Goal: Complete application form: Complete application form

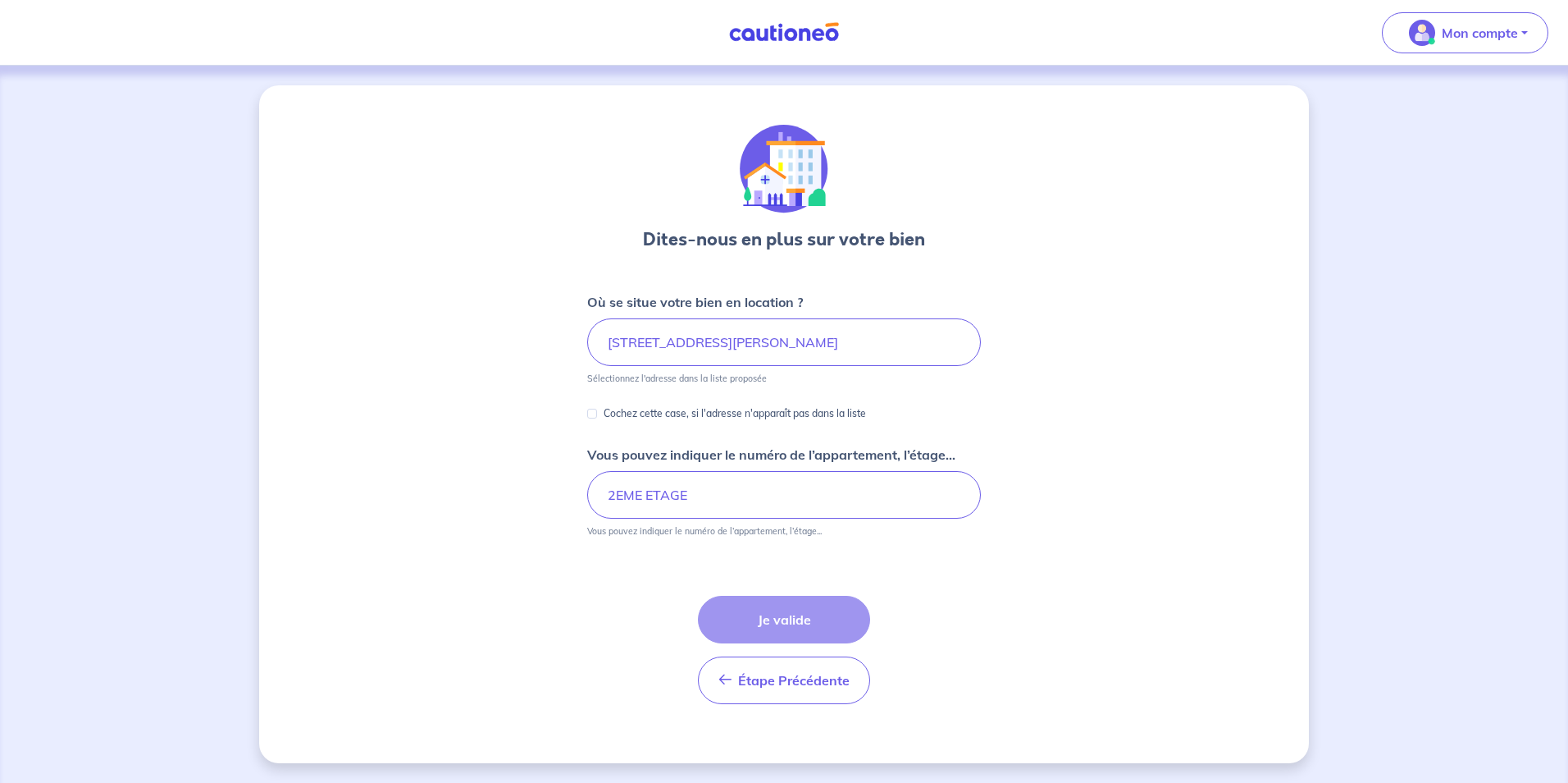
click at [766, 622] on div "Étape Précédente Précédent Je valide Je valide" at bounding box center [784, 649] width 172 height 108
click at [706, 346] on input "[STREET_ADDRESS][PERSON_NAME]" at bounding box center [778, 342] width 393 height 48
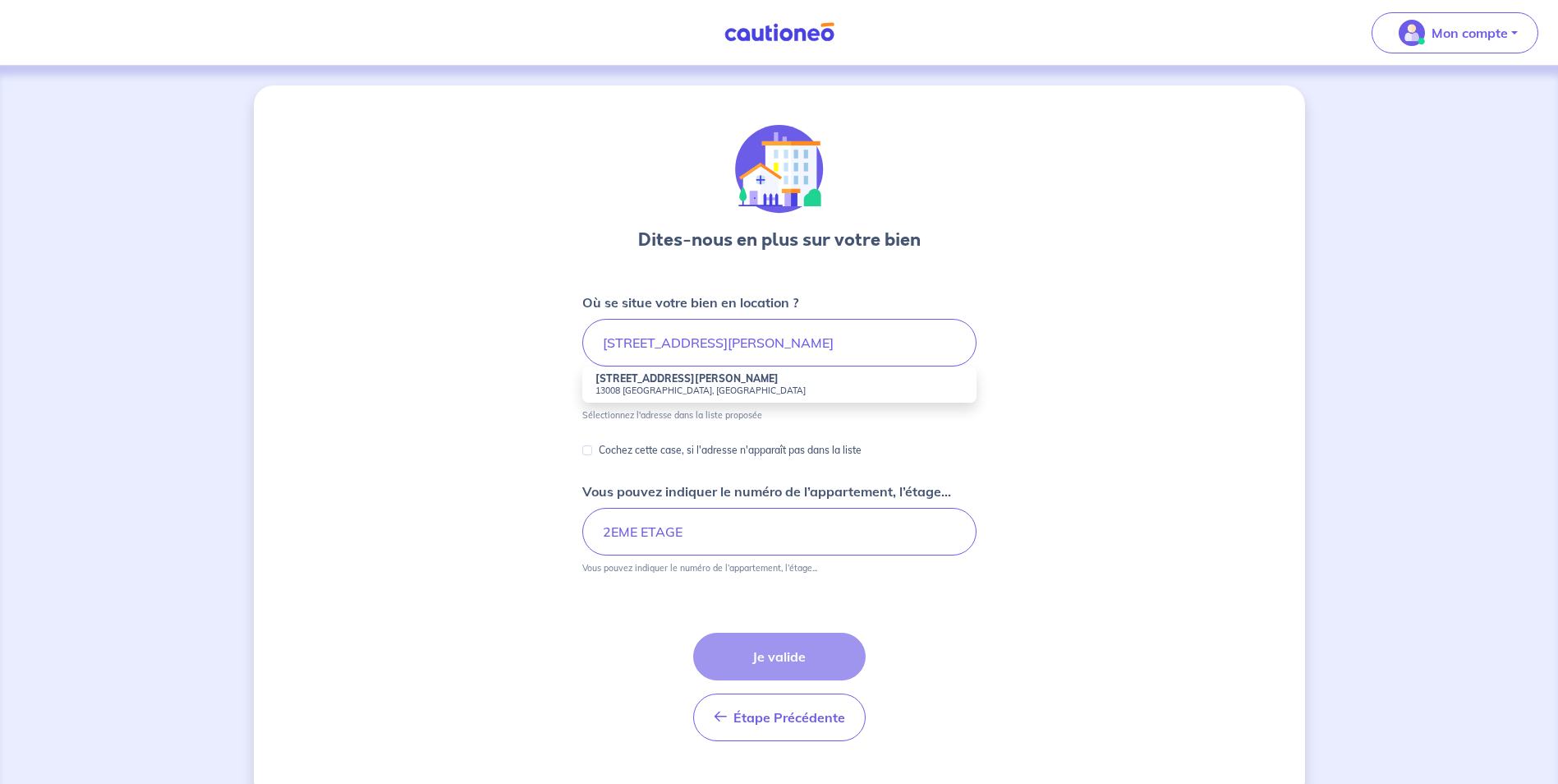
click at [667, 391] on small "13008 [GEOGRAPHIC_DATA], [GEOGRAPHIC_DATA]" at bounding box center [779, 390] width 368 height 12
type input "[STREET_ADDRESS][PERSON_NAME]"
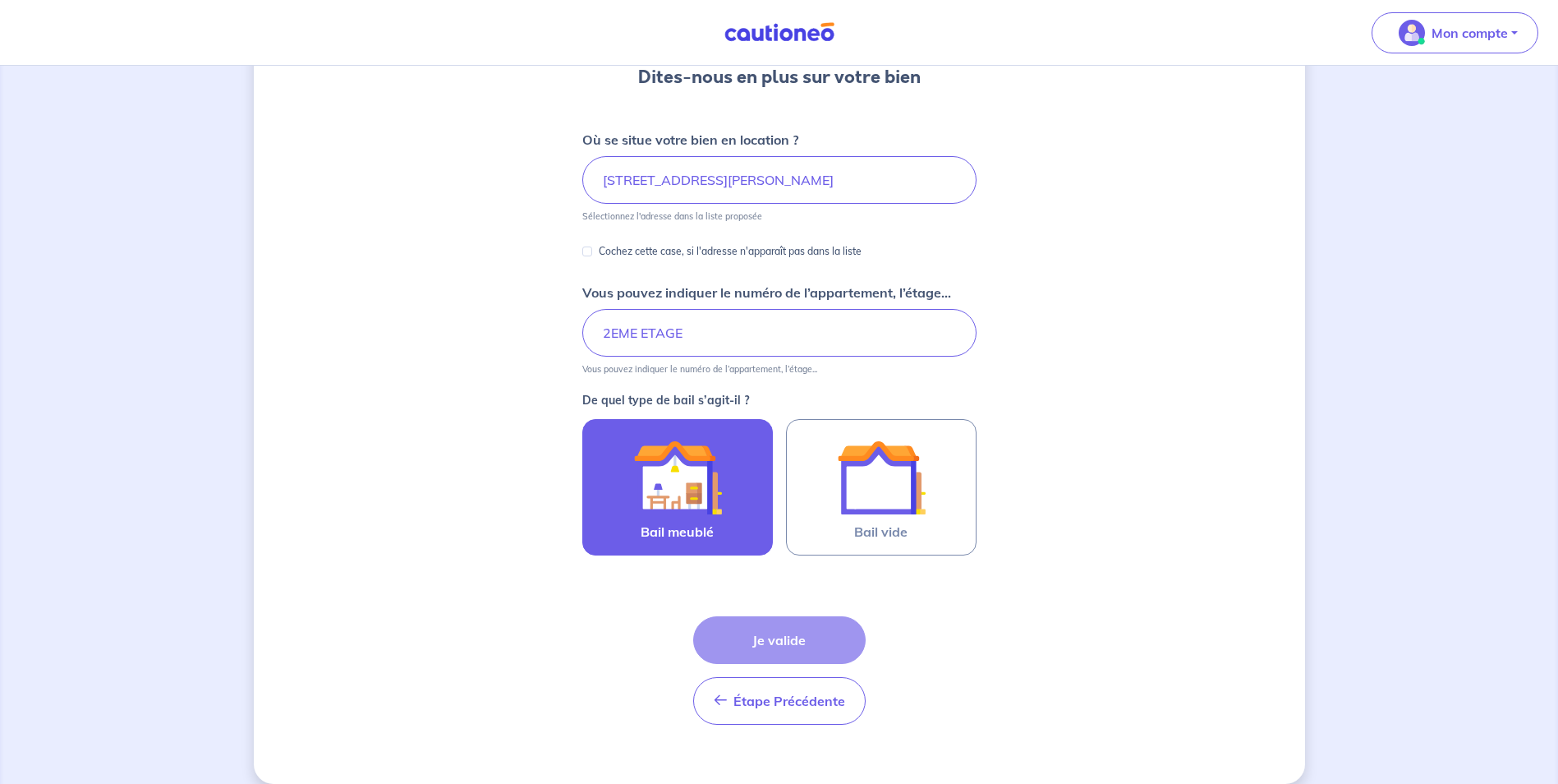
scroll to position [164, 0]
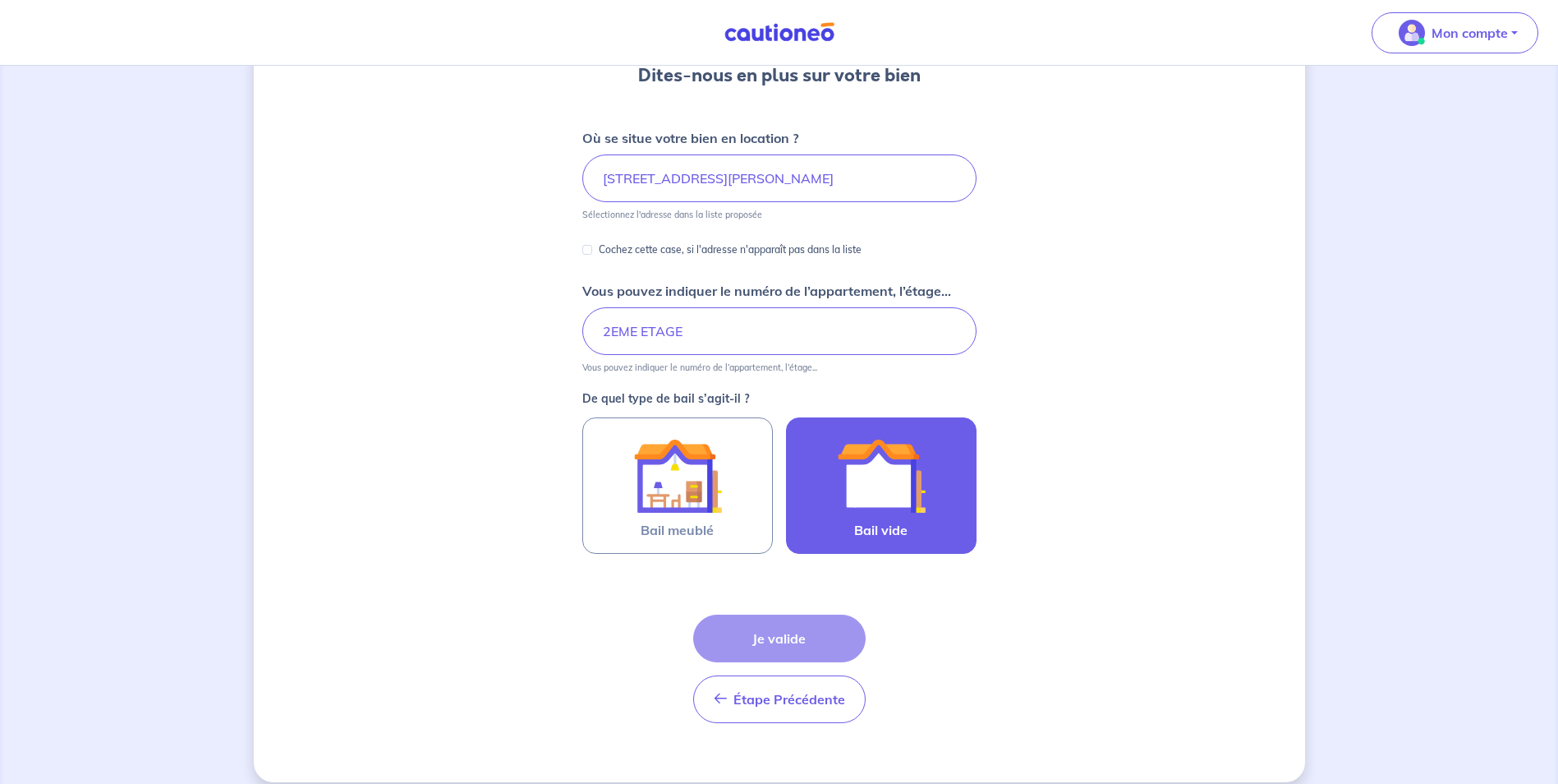
click at [878, 471] on img at bounding box center [881, 475] width 89 height 89
click at [0, 0] on input "Bail vide" at bounding box center [0, 0] width 0 height 0
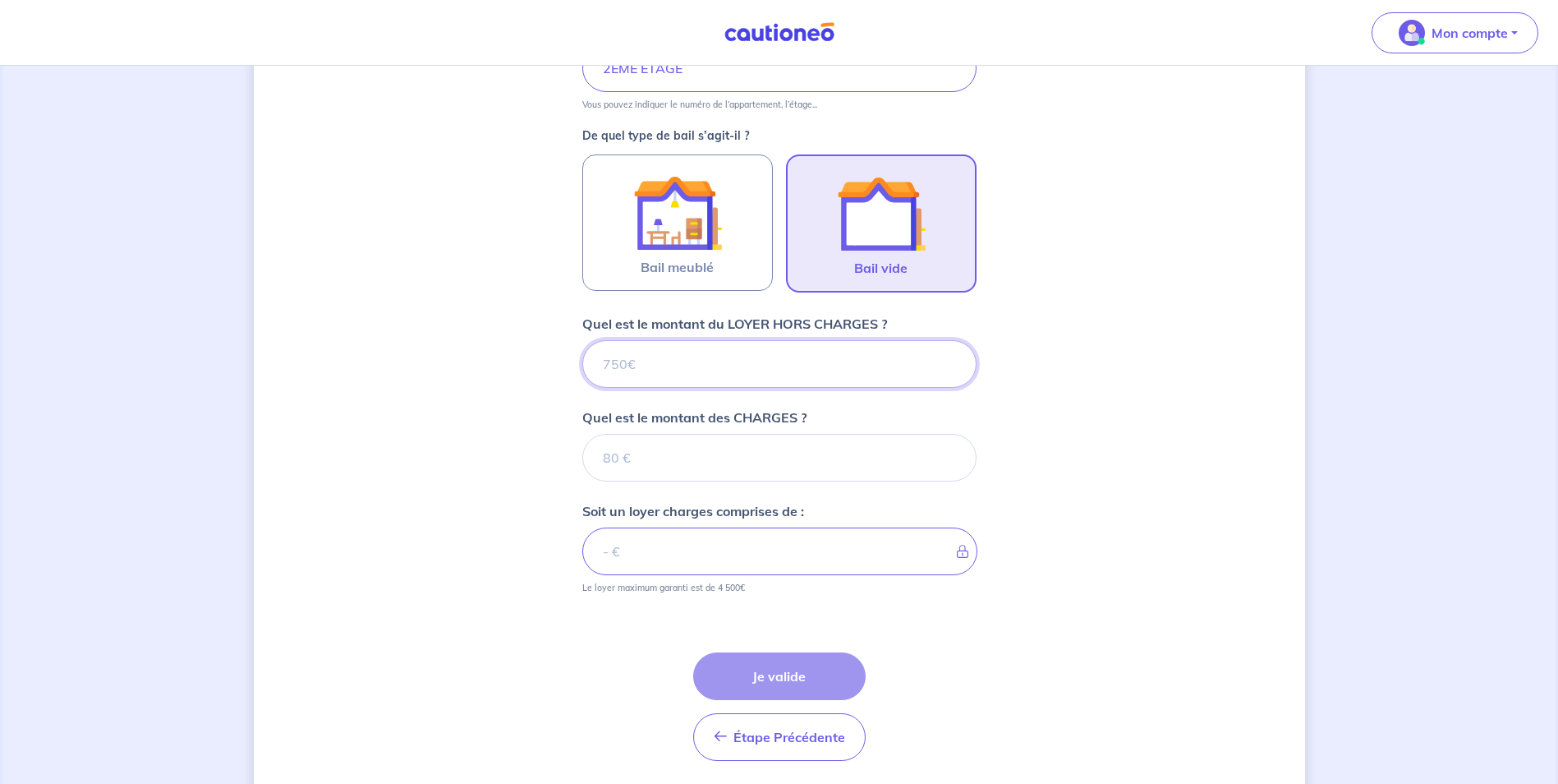
scroll to position [483, 0]
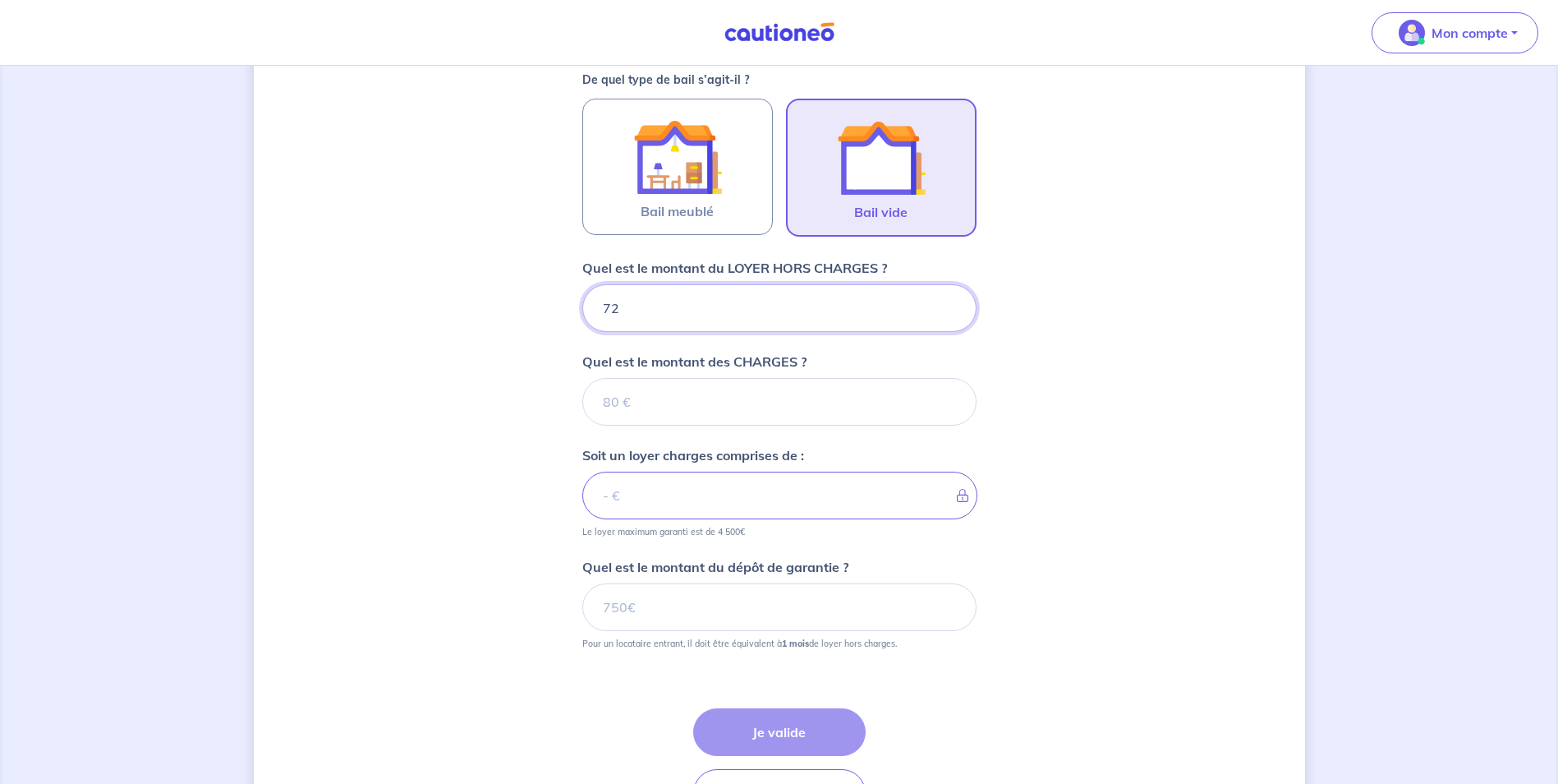
type input "725"
click at [638, 401] on input "Quel est le montant des CHARGES ?" at bounding box center [779, 402] width 394 height 48
type input "80"
type input "805"
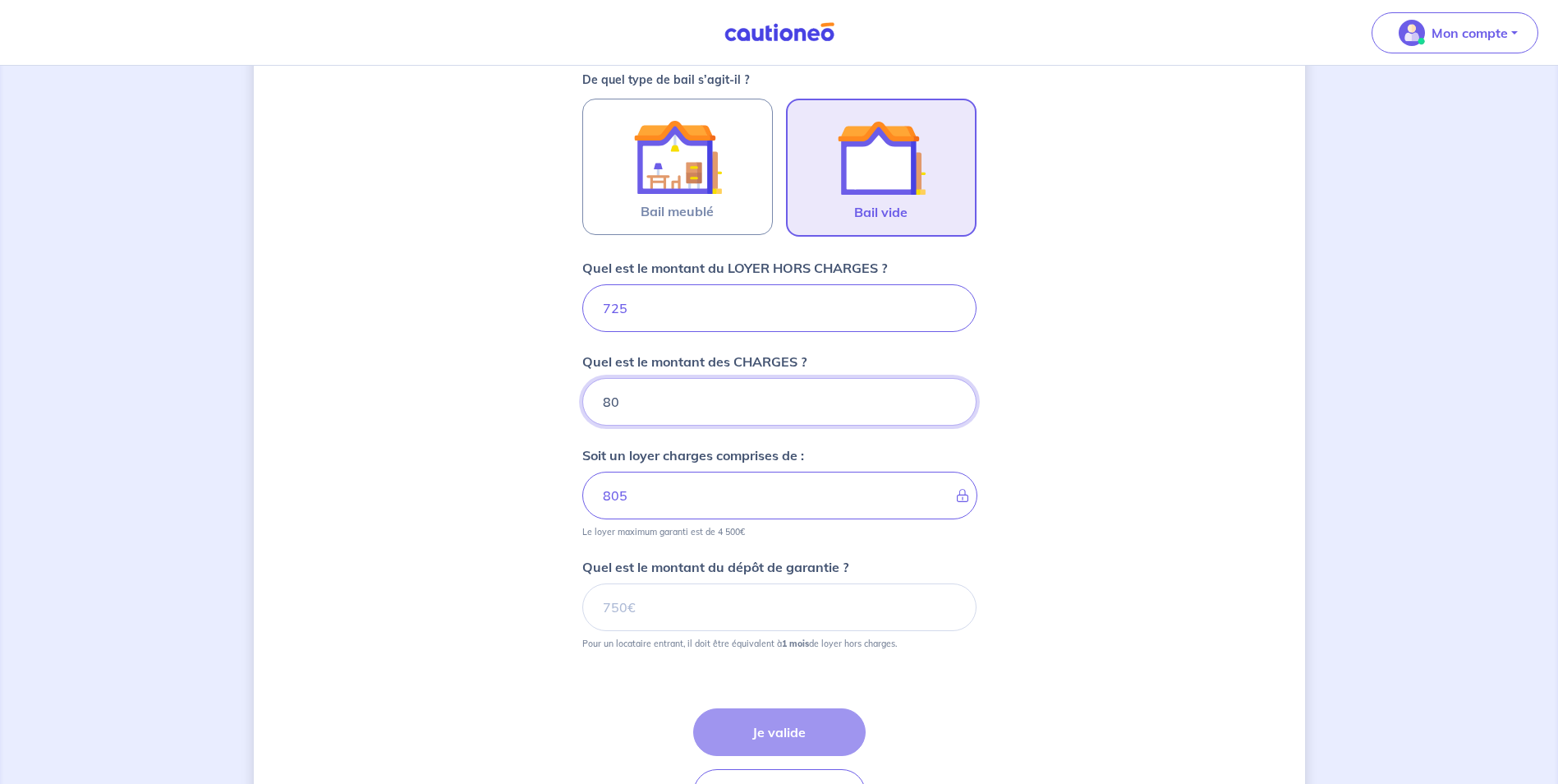
type input "80"
click at [638, 314] on input "725" at bounding box center [779, 308] width 394 height 48
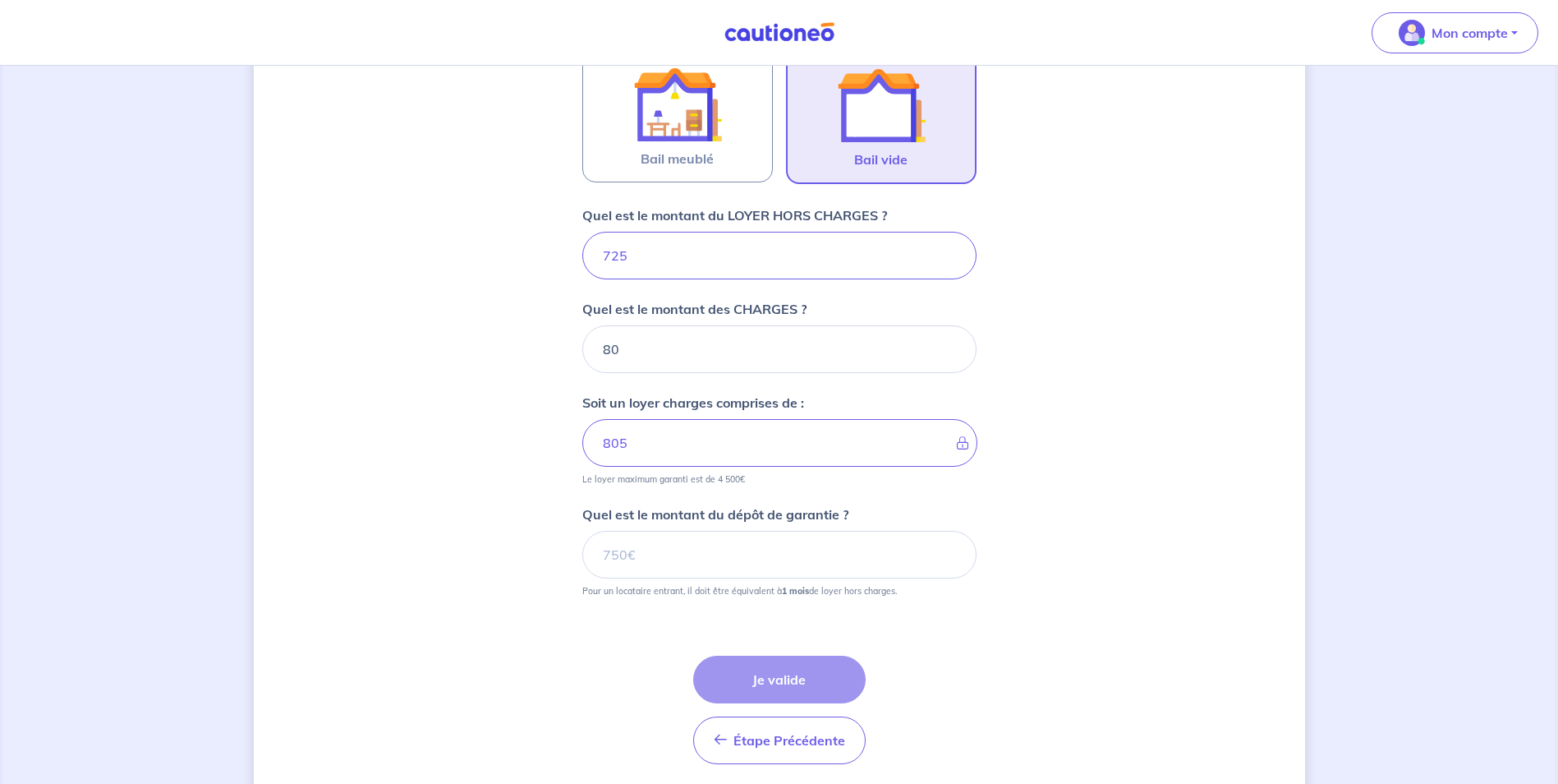
scroll to position [565, 0]
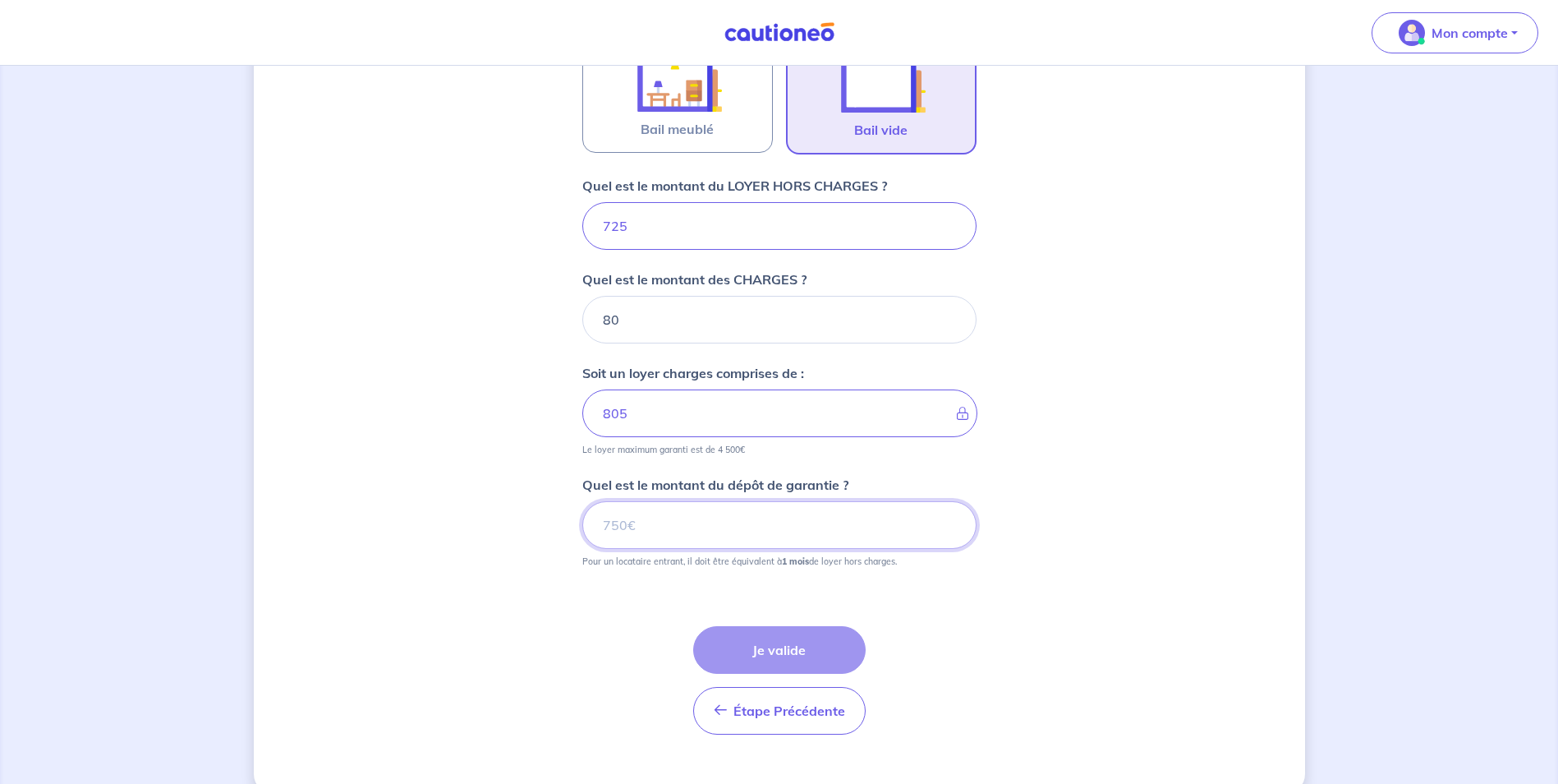
click at [604, 526] on input "Quel est le montant du dépôt de garantie ?" at bounding box center [779, 525] width 394 height 48
type input "0"
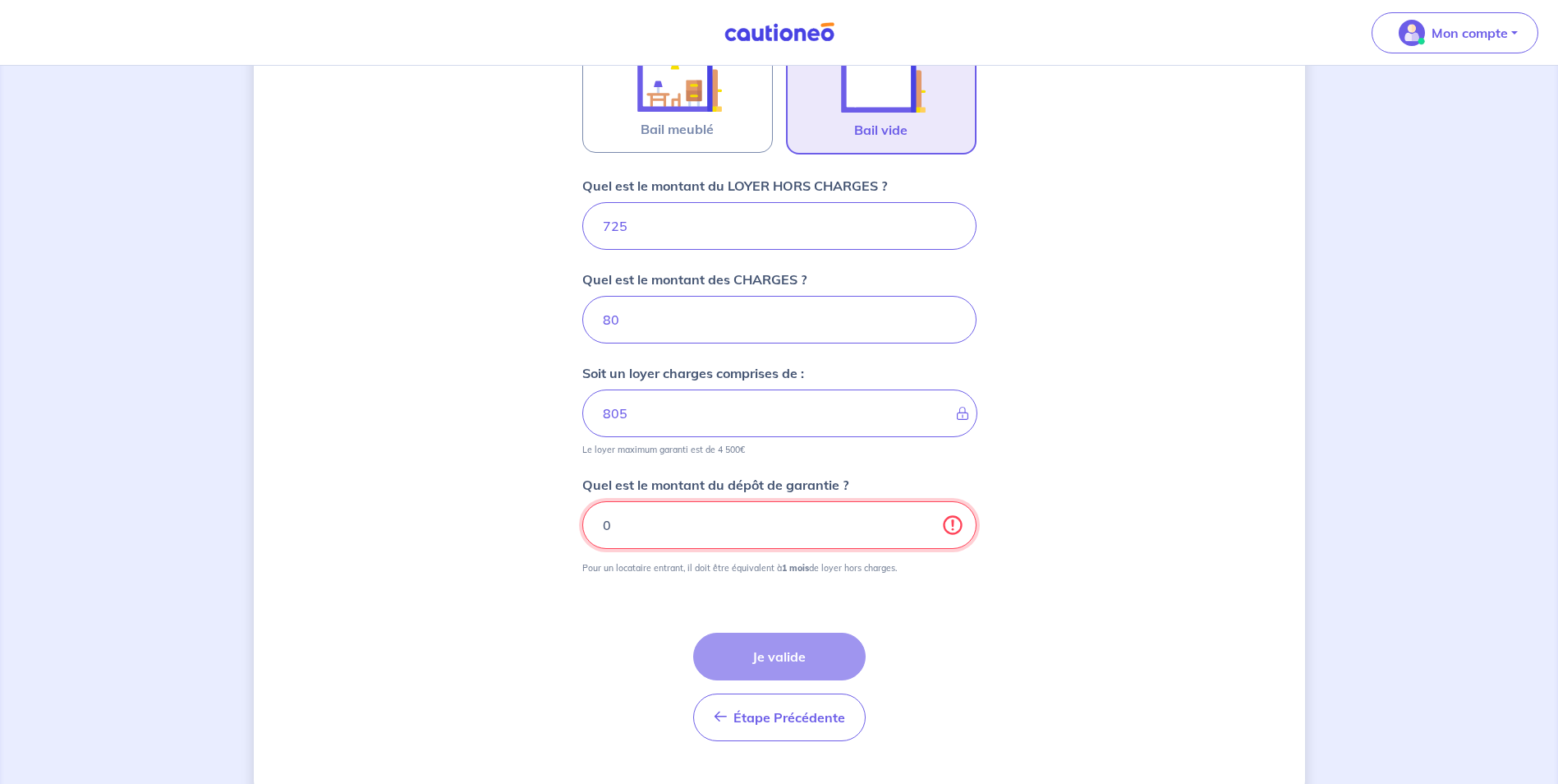
click at [641, 521] on input "0" at bounding box center [779, 525] width 394 height 48
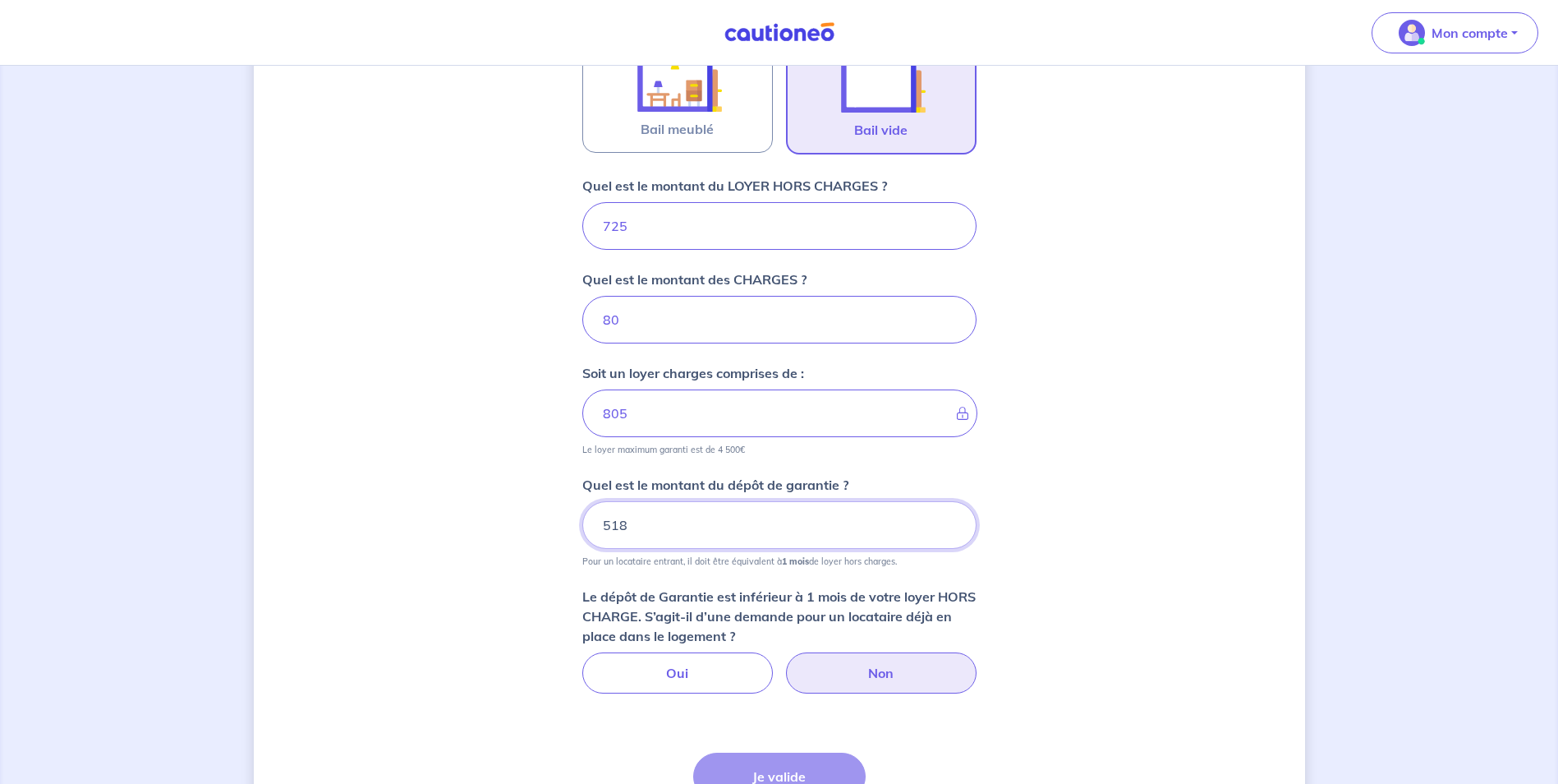
type input "518"
click at [876, 667] on label "Non" at bounding box center [881, 672] width 191 height 41
click at [784, 663] on input "Non" at bounding box center [779, 658] width 11 height 11
radio input "true"
click at [644, 530] on input "518" at bounding box center [779, 525] width 394 height 48
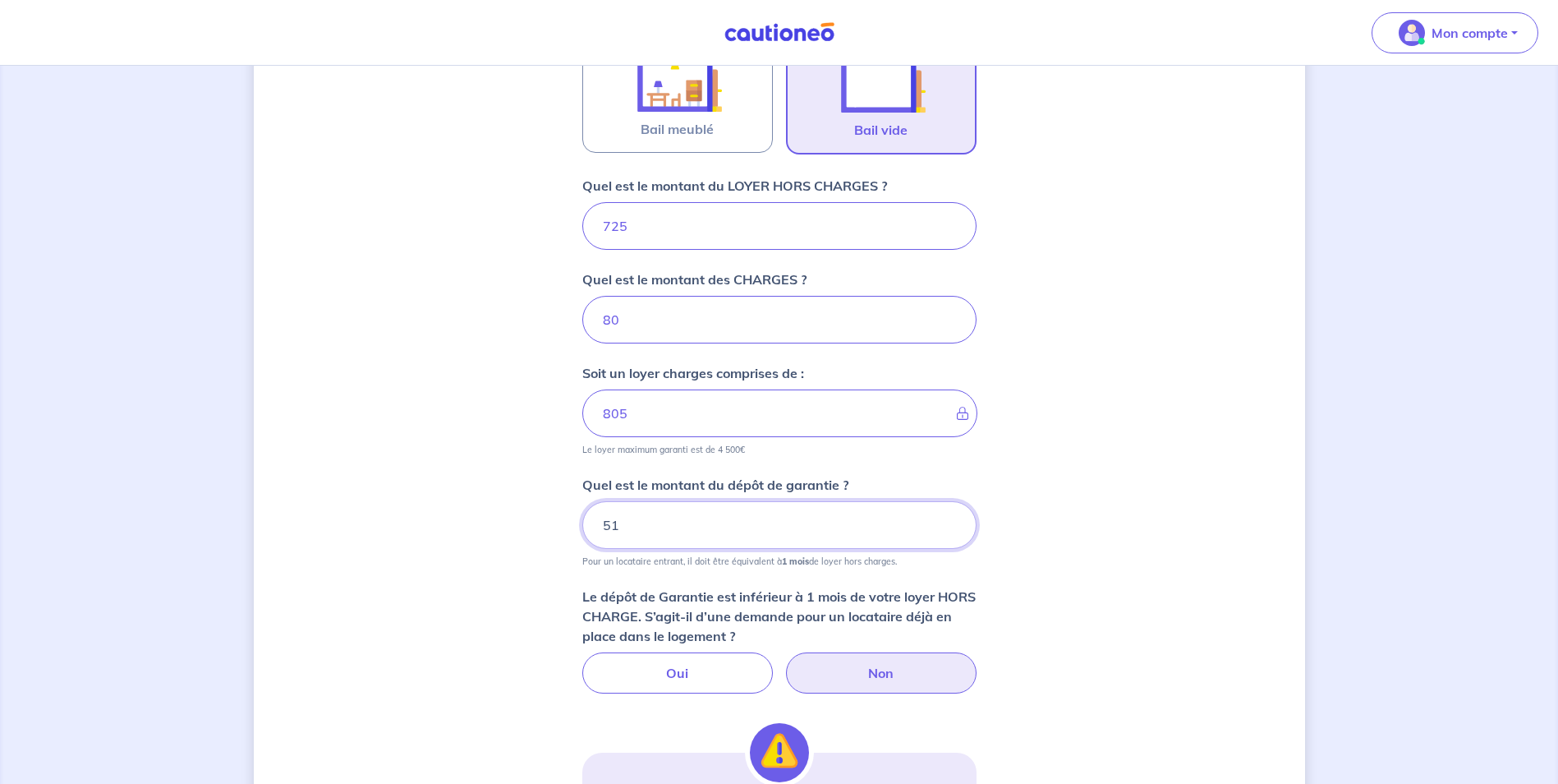
type input "5"
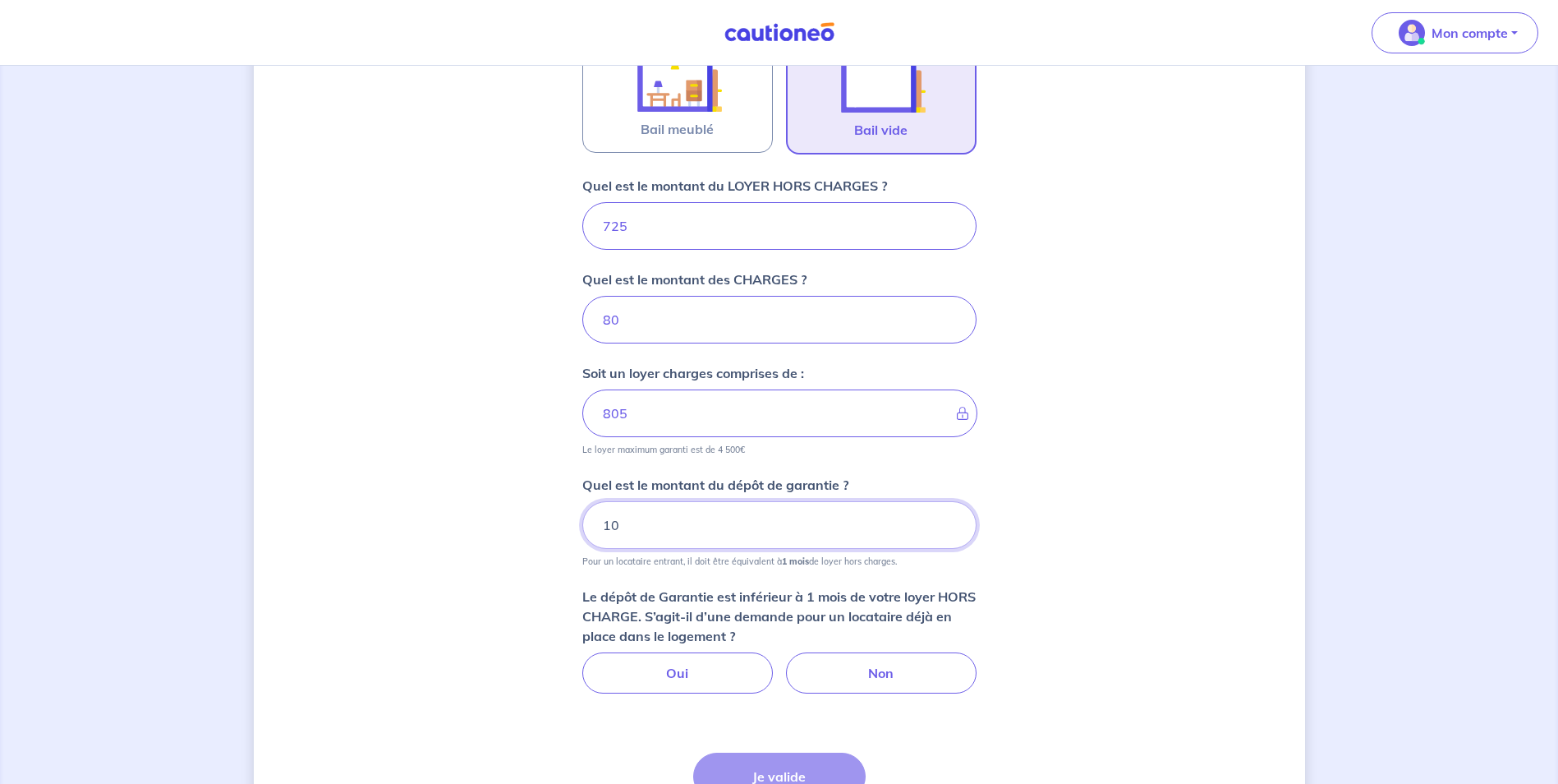
type input "1"
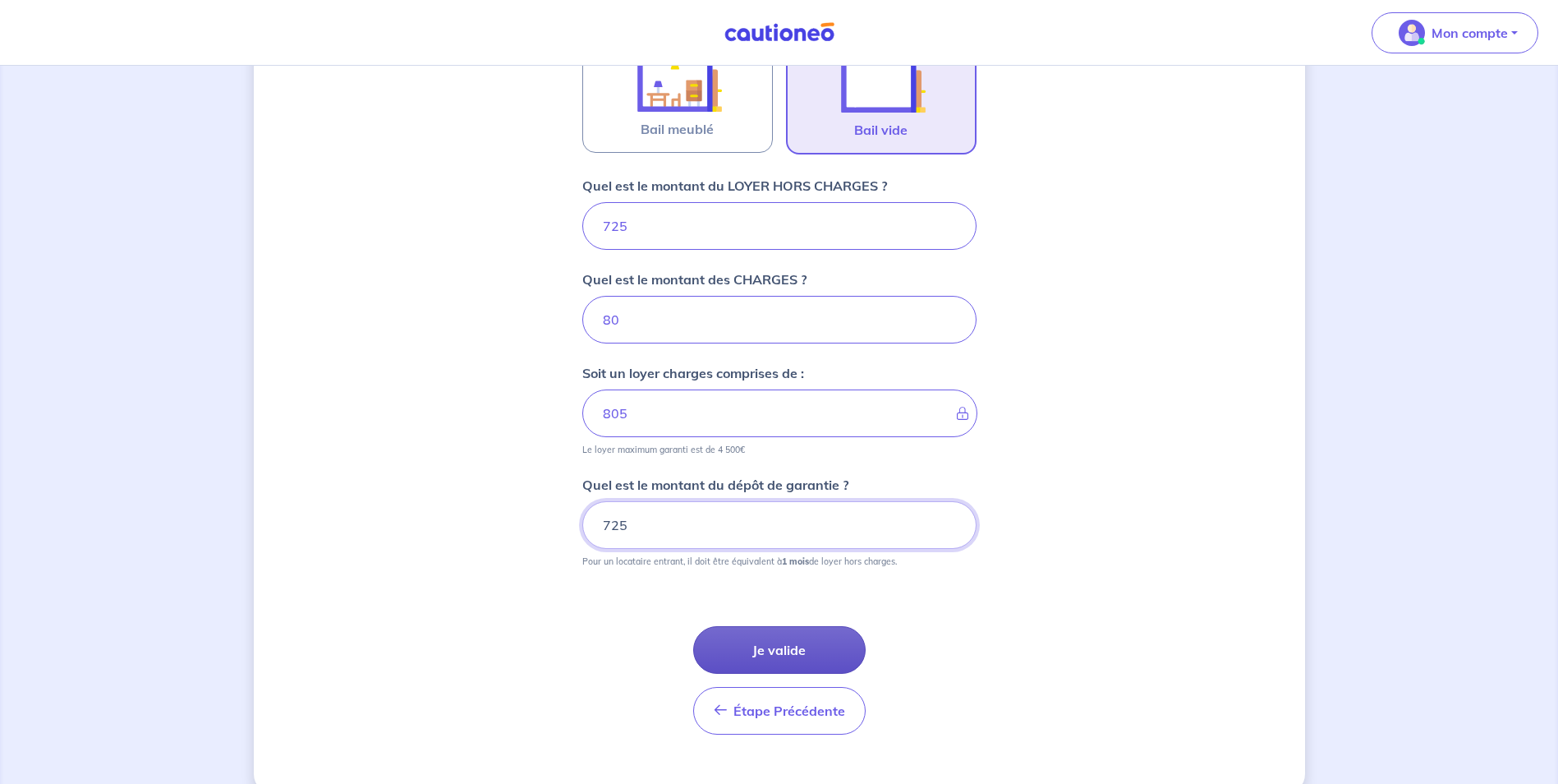
type input "725"
click at [776, 647] on button "Je valide" at bounding box center [779, 649] width 172 height 48
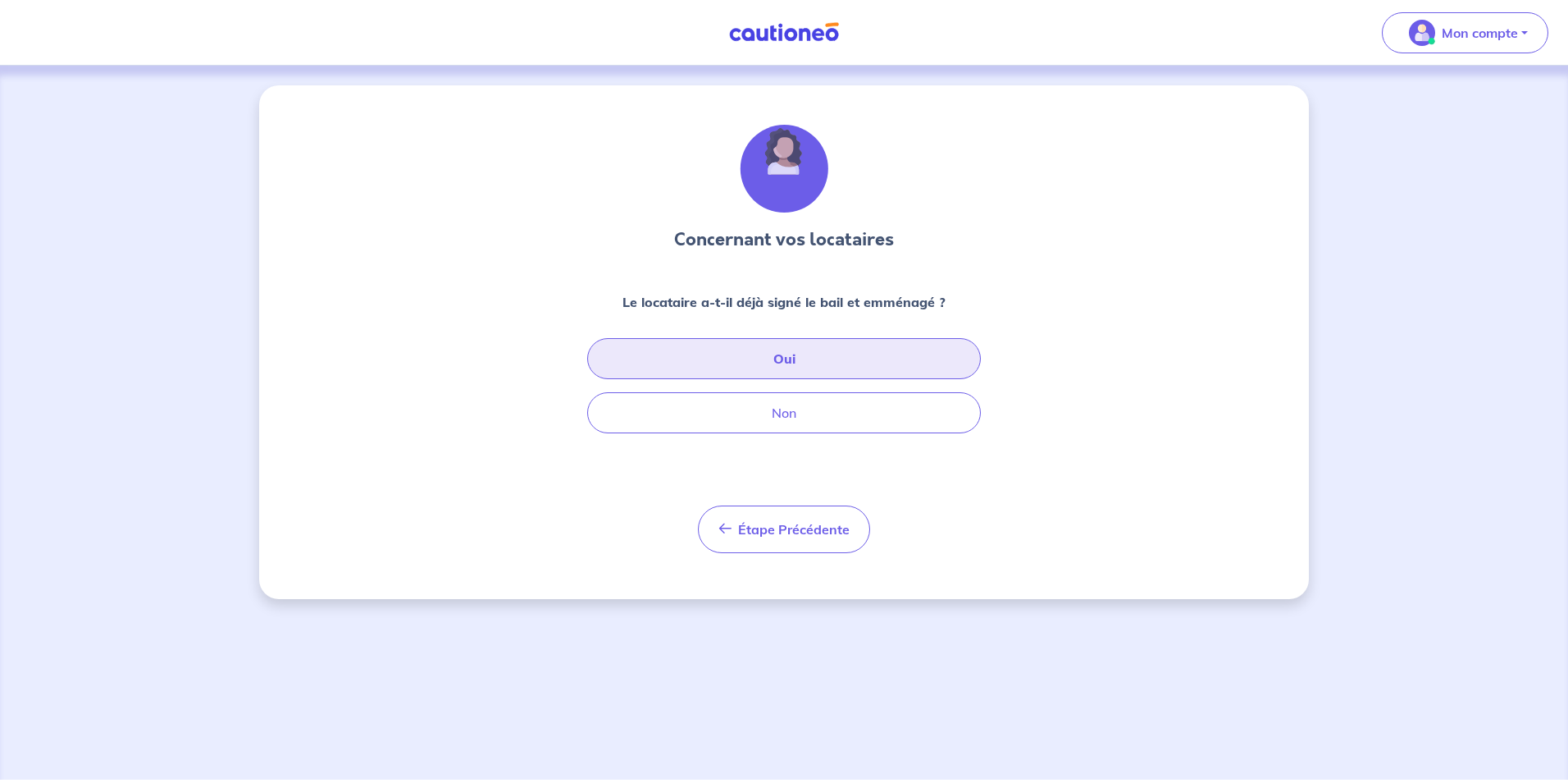
click at [773, 360] on button "Oui" at bounding box center [784, 358] width 393 height 41
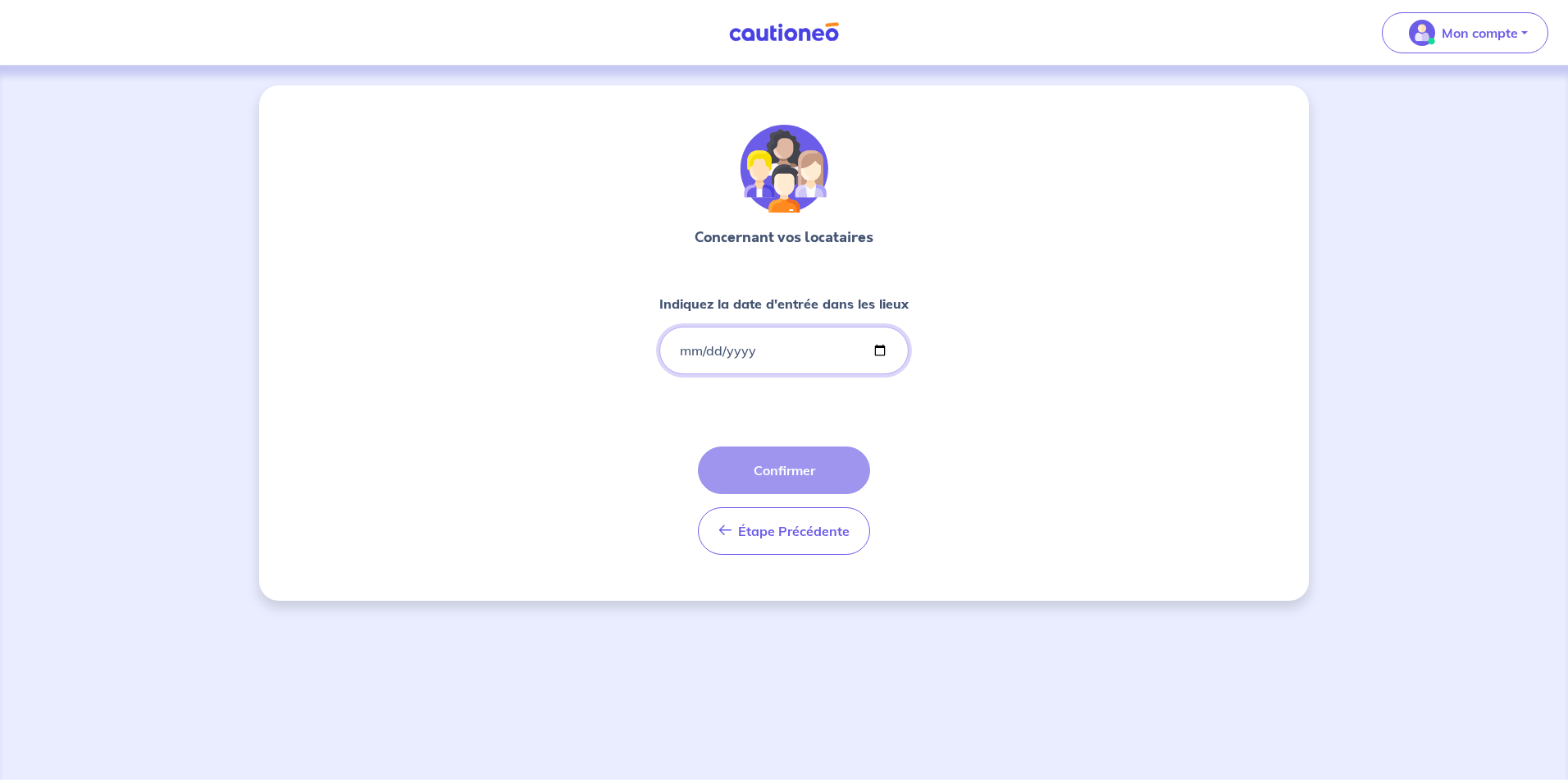
click at [684, 352] on input "Indiquez la date d'entrée dans les lieux" at bounding box center [784, 350] width 250 height 48
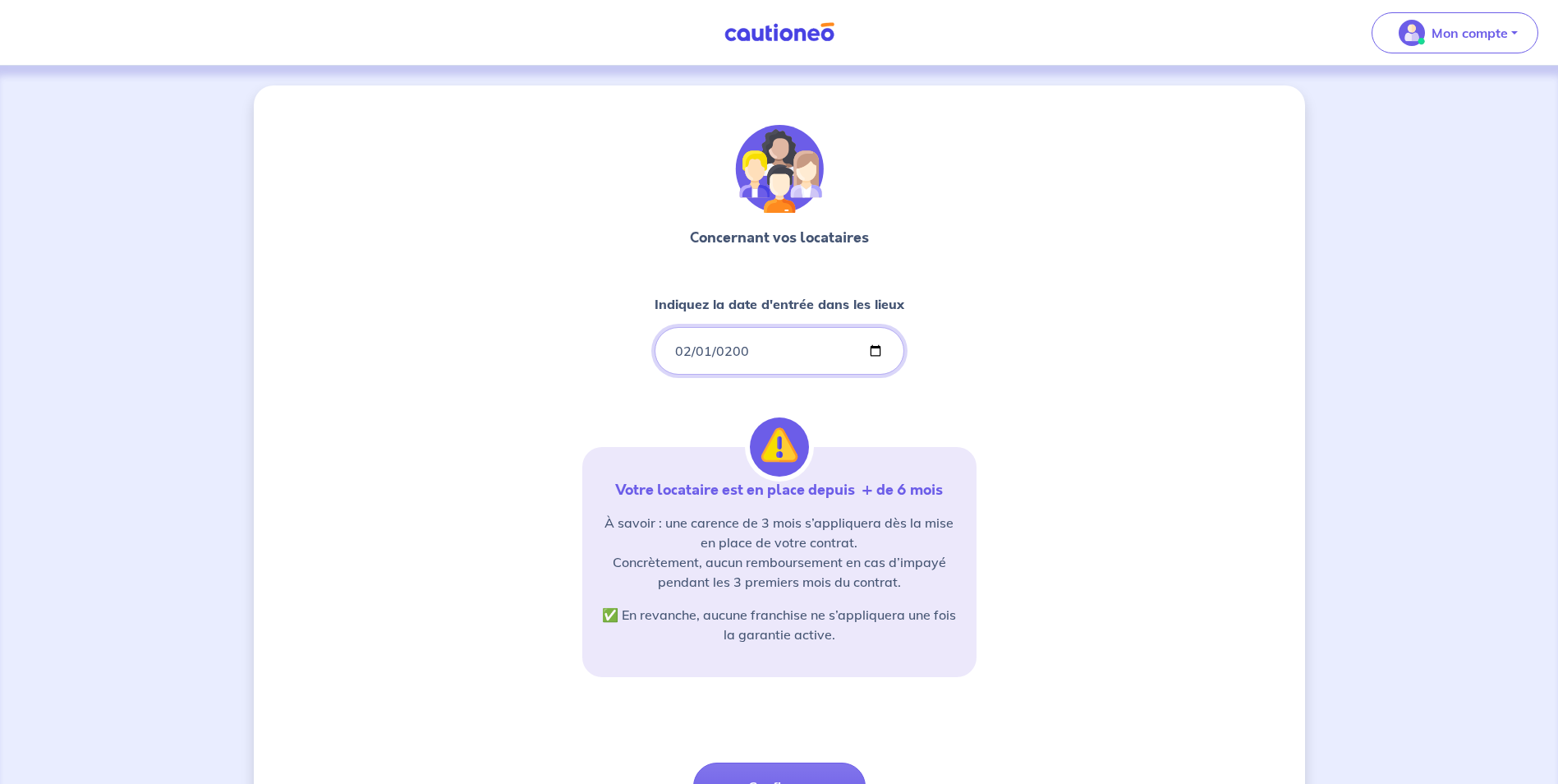
type input "[DATE]"
click at [742, 382] on div "Concernant vos locataires Indiquez la date d'entrée dans les lieux [DATE] Votre…" at bounding box center [779, 497] width 394 height 746
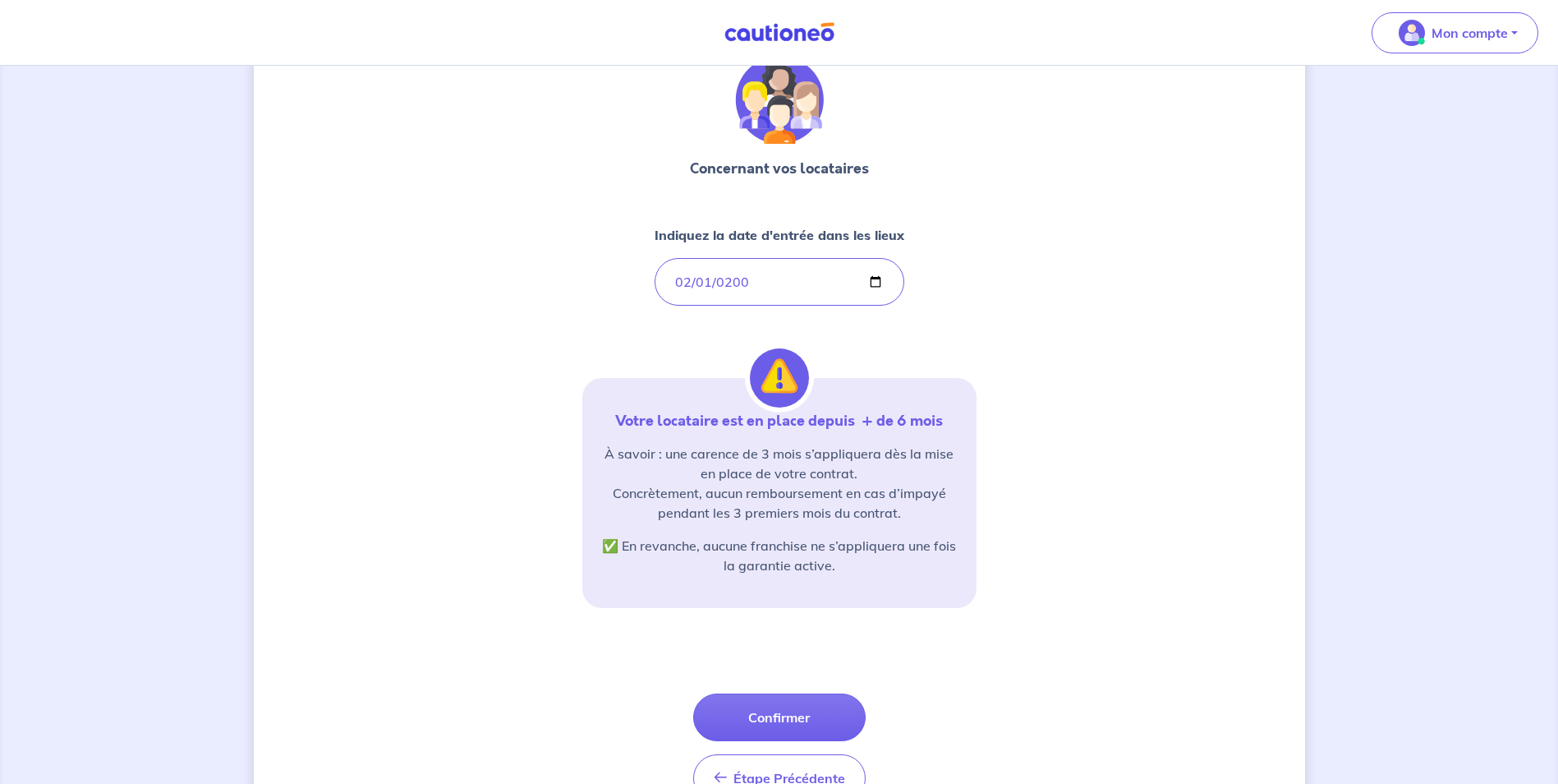
scroll to position [153, 0]
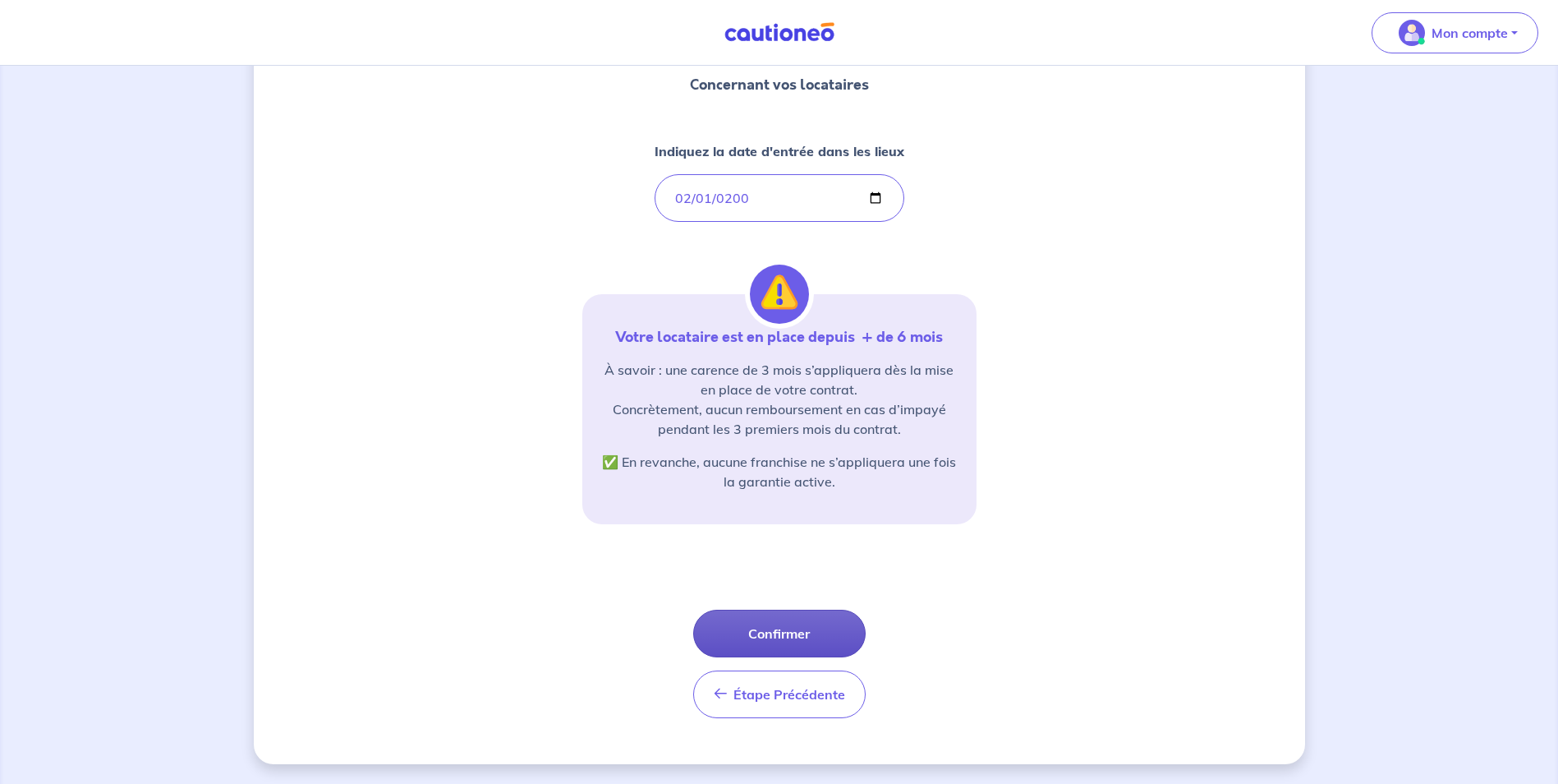
click at [804, 632] on button "Confirmer" at bounding box center [779, 633] width 172 height 48
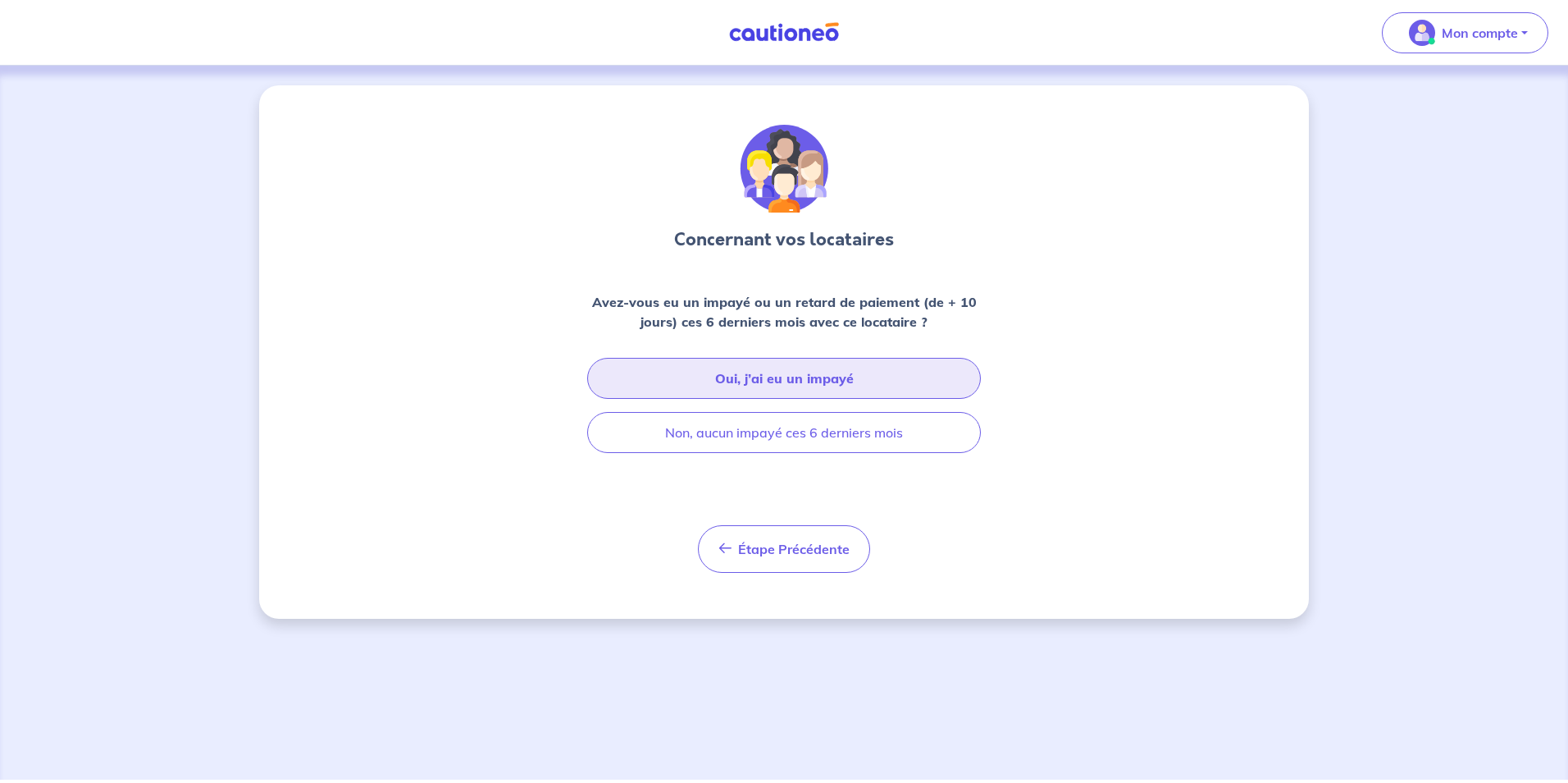
click at [809, 389] on button "Oui, j’ai eu un impayé" at bounding box center [784, 378] width 393 height 41
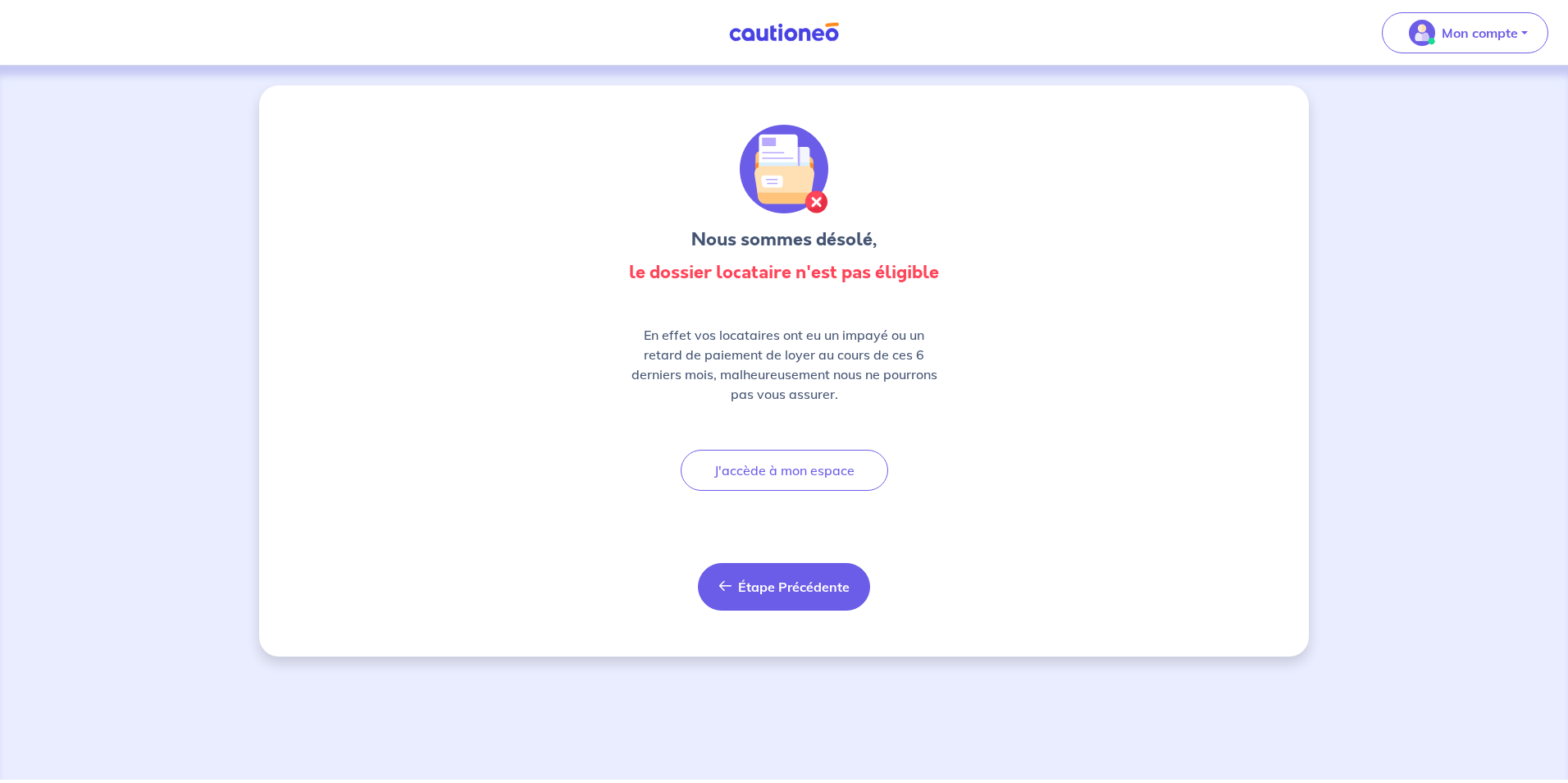
click at [822, 585] on span "Étape Précédente" at bounding box center [794, 586] width 112 height 16
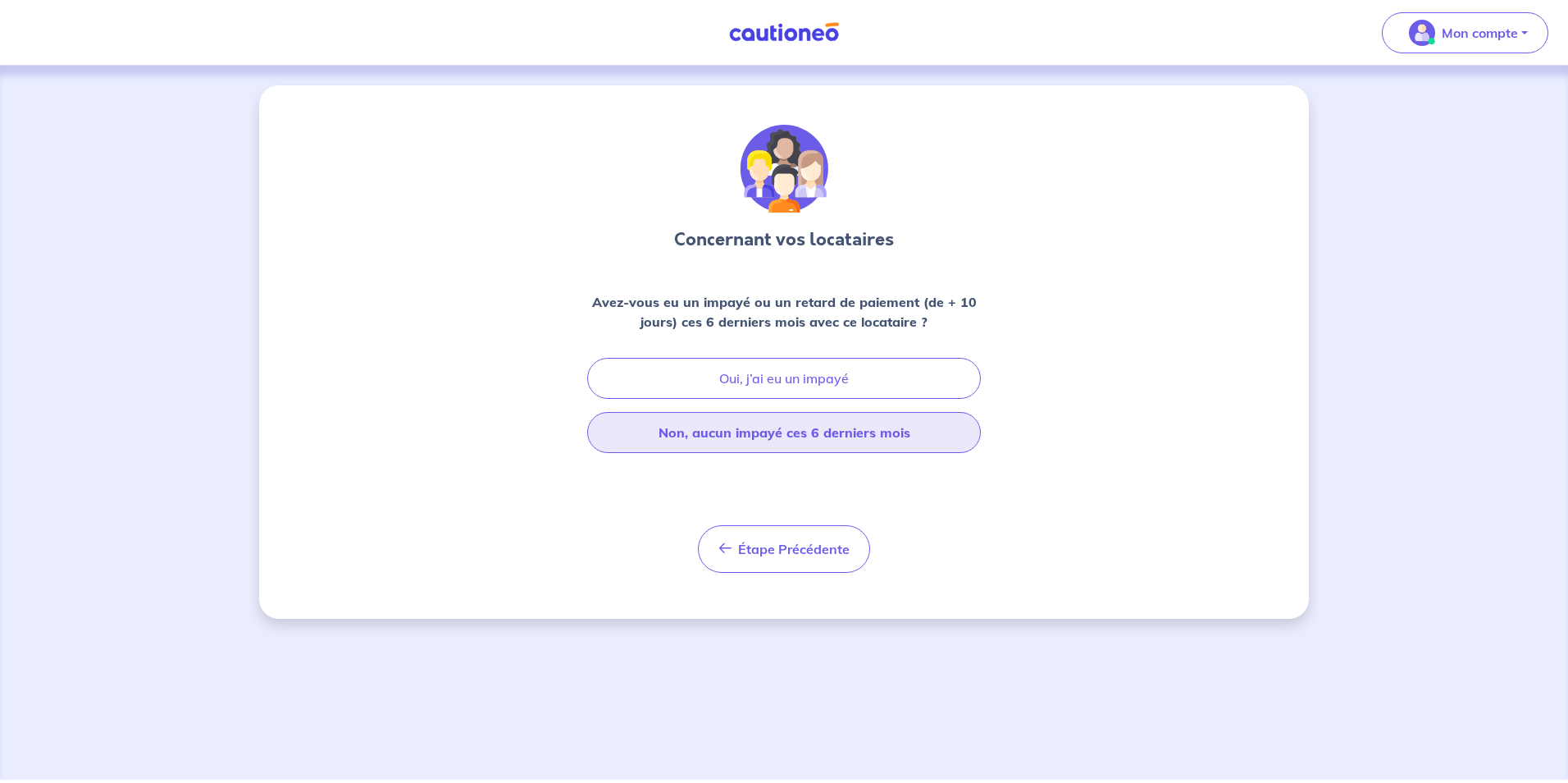
click at [778, 429] on button "Non, aucun impayé ces 6 derniers mois" at bounding box center [784, 432] width 393 height 41
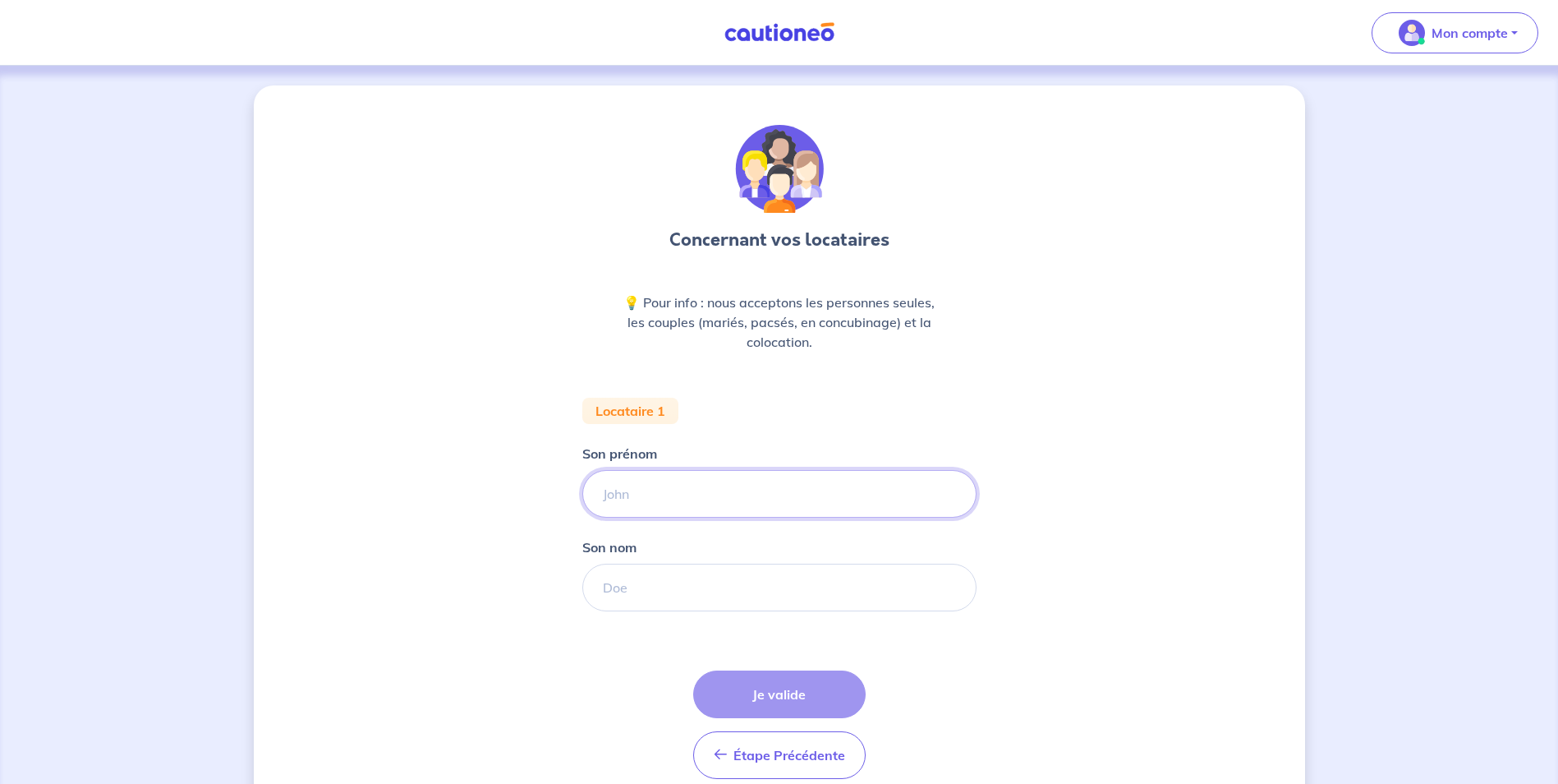
click at [625, 495] on input "Son prénom" at bounding box center [779, 494] width 394 height 48
type input "LITTY"
click at [602, 582] on input "Son nom" at bounding box center [779, 587] width 394 height 48
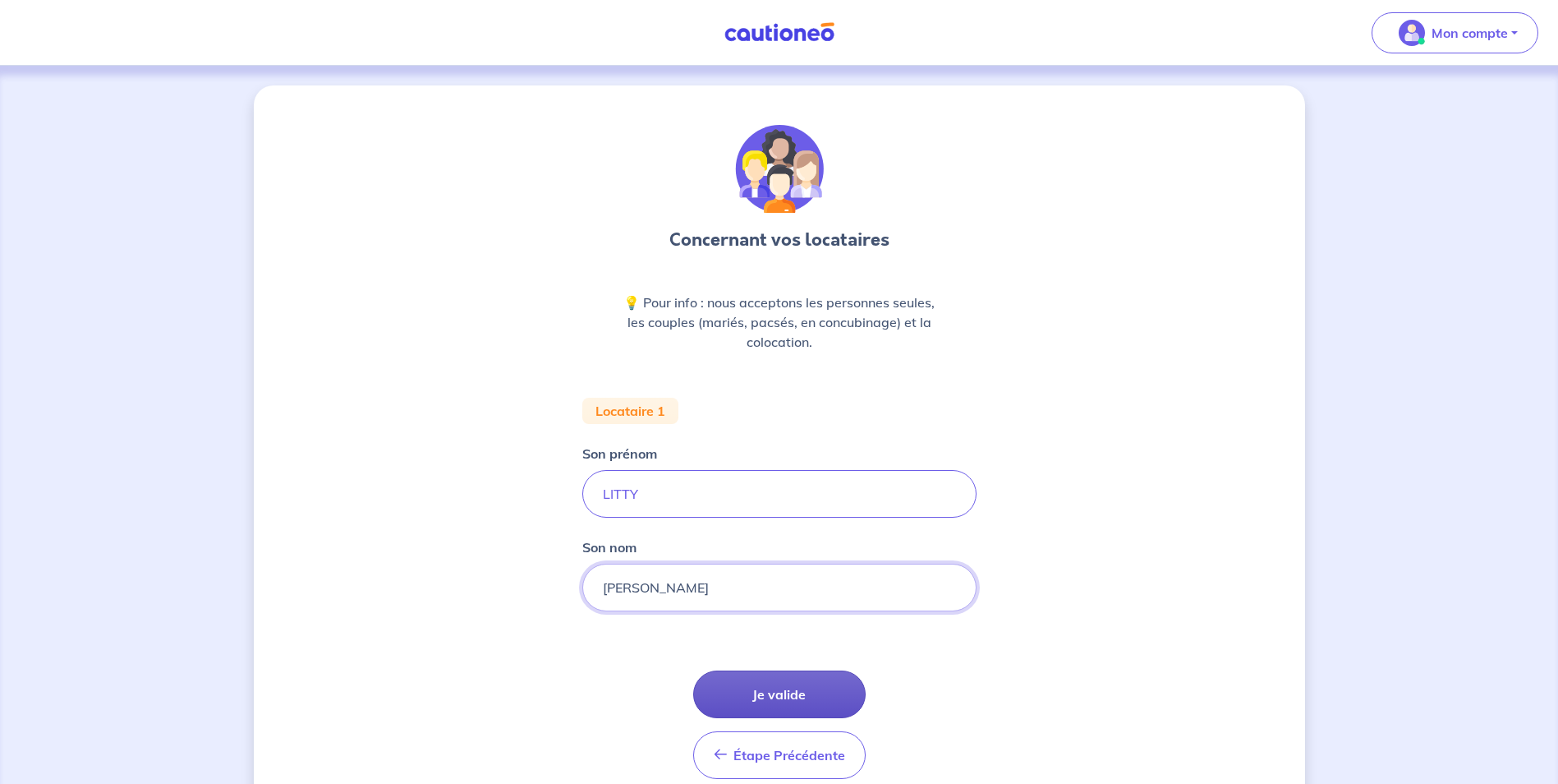
type input "[PERSON_NAME]"
click at [753, 682] on button "Je valide" at bounding box center [779, 694] width 172 height 48
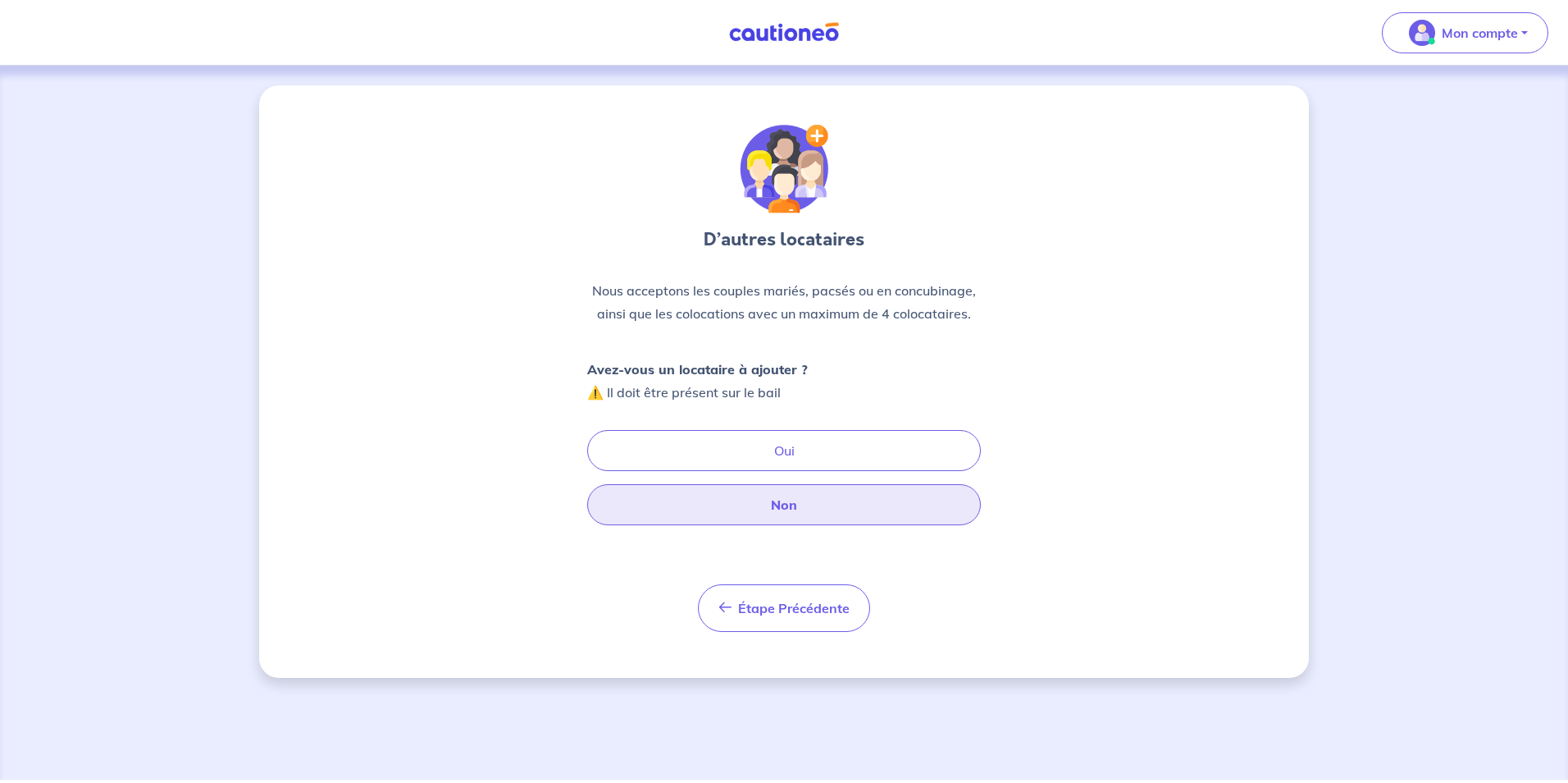
click at [778, 501] on button "Non" at bounding box center [784, 504] width 393 height 41
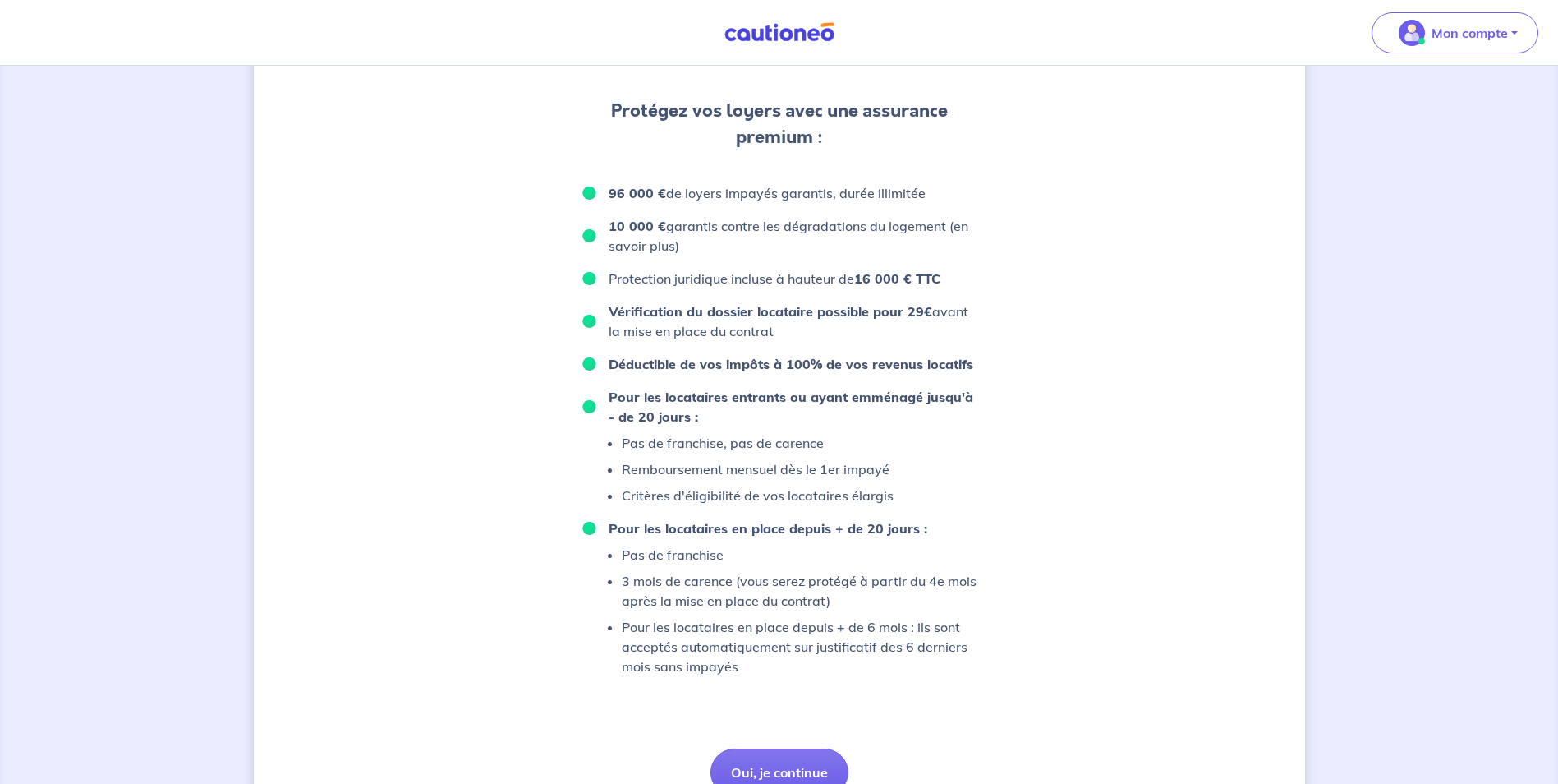
scroll to position [713, 0]
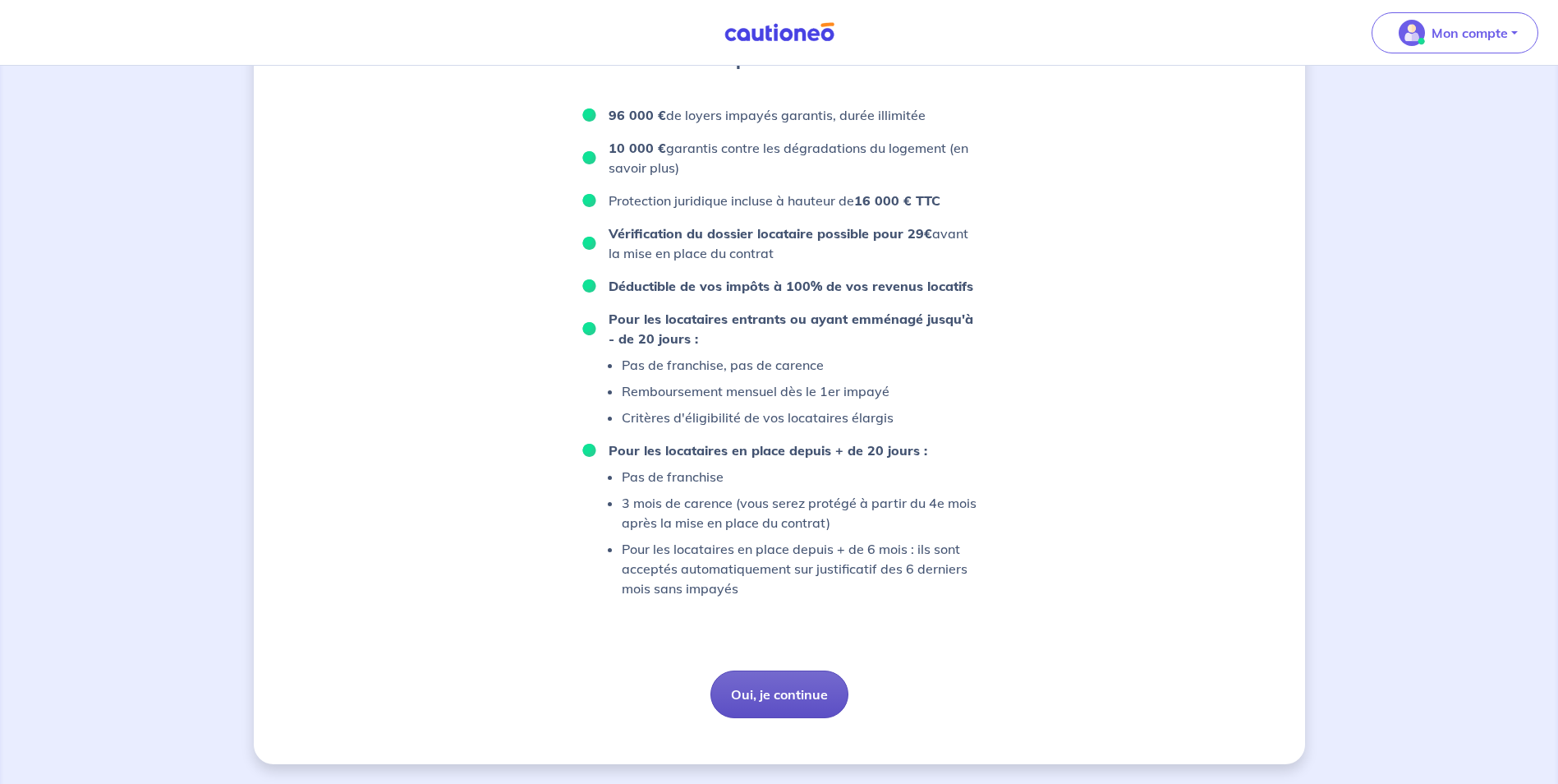
click at [784, 687] on button "Oui, je continue" at bounding box center [779, 694] width 138 height 48
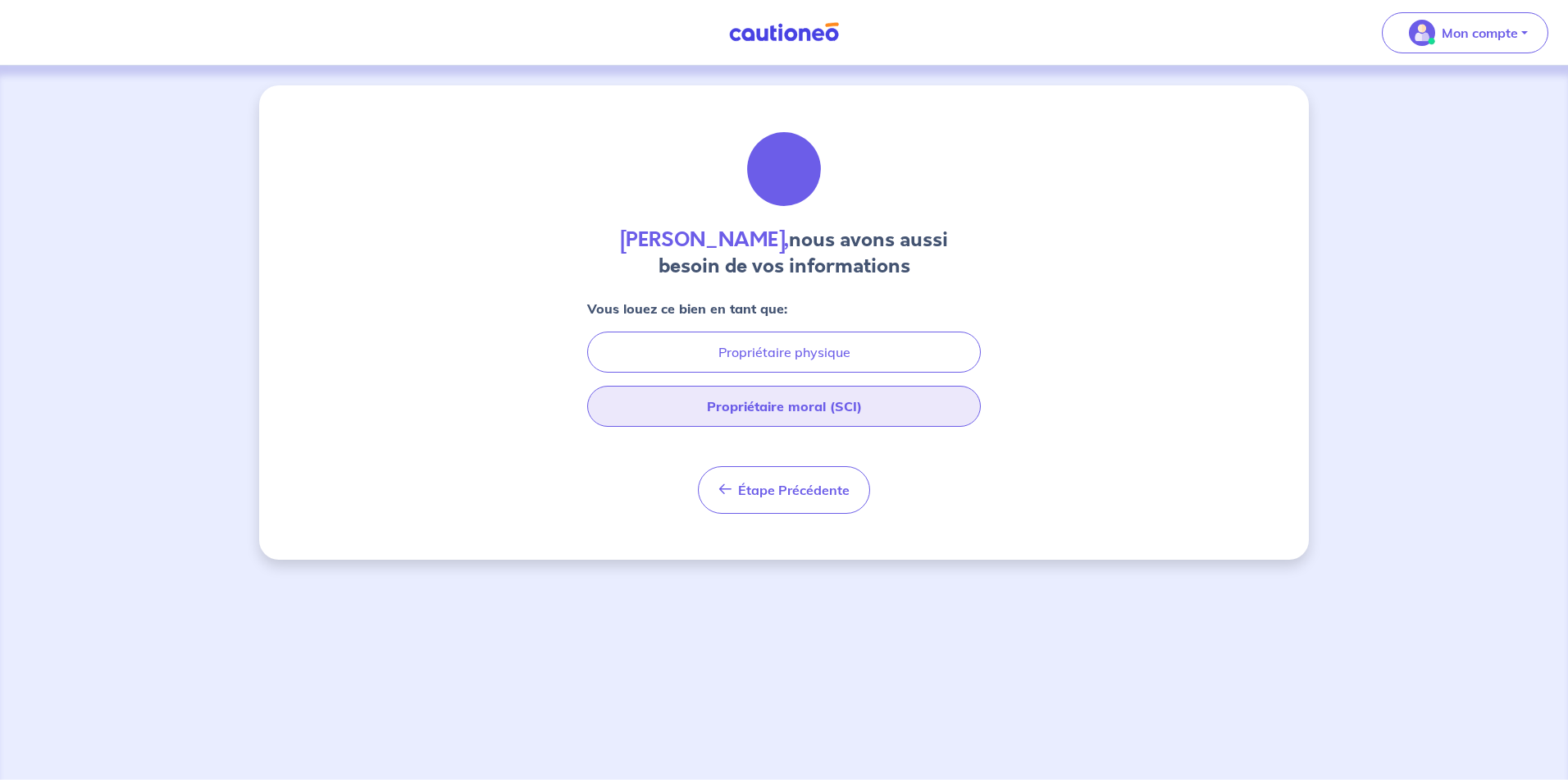
click at [771, 409] on button "Propriétaire moral (SCI)" at bounding box center [784, 405] width 393 height 41
